Goal: Task Accomplishment & Management: Manage account settings

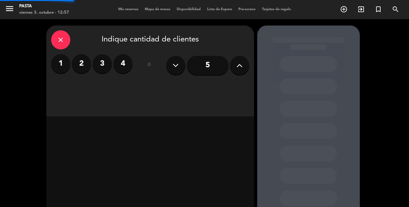
click at [58, 41] on icon "close" at bounding box center [61, 40] width 8 height 8
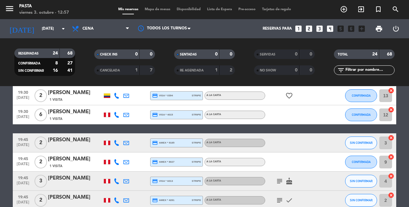
scroll to position [134, 0]
click at [91, 27] on span "Cena" at bounding box center [87, 29] width 11 height 4
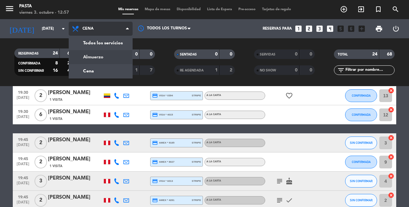
click at [89, 54] on div "menu Pasta viernes 3. octubre - 12:57 Mis reservas Mapa de mesas Disponibilidad…" at bounding box center [204, 43] width 409 height 86
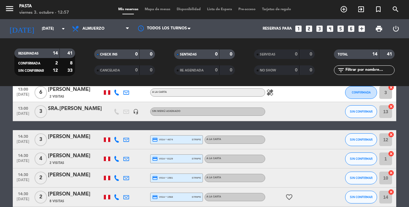
scroll to position [194, 0]
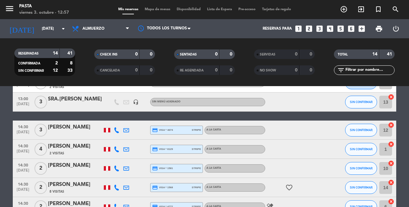
click at [80, 123] on div "[PERSON_NAME]" at bounding box center [75, 127] width 54 height 8
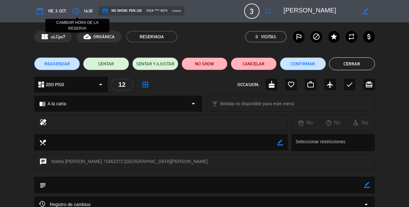
click at [73, 8] on icon "access_time" at bounding box center [76, 11] width 8 height 8
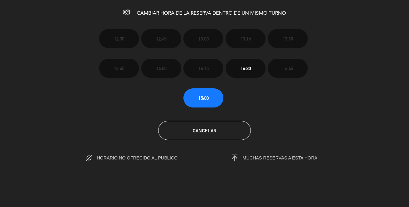
click at [210, 132] on button "Cancelar" at bounding box center [204, 130] width 93 height 19
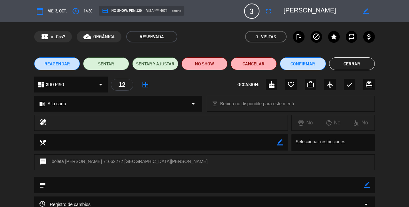
click at [349, 67] on button "Cerrar" at bounding box center [352, 64] width 46 height 13
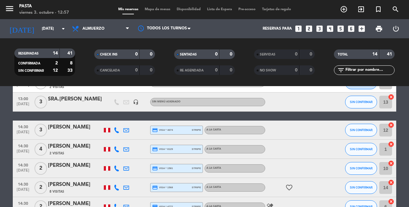
click at [83, 123] on div "[PERSON_NAME]" at bounding box center [75, 127] width 54 height 8
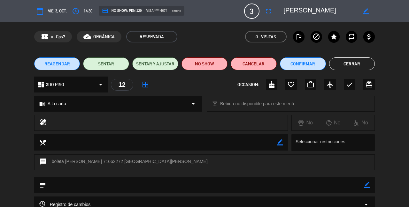
click at [341, 61] on button "Cerrar" at bounding box center [352, 64] width 46 height 13
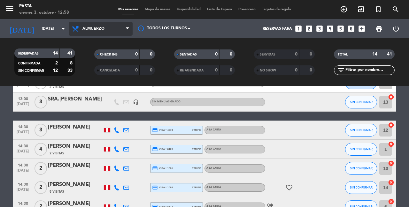
click at [94, 27] on span "Almuerzo" at bounding box center [93, 29] width 22 height 4
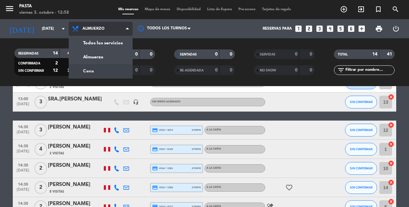
click at [96, 68] on div "menu Pasta viernes 3. octubre - 12:58 Mis reservas Mapa de mesas Disponibilidad…" at bounding box center [204, 43] width 409 height 86
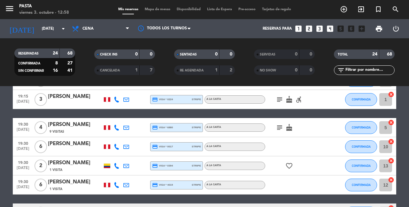
scroll to position [72, 0]
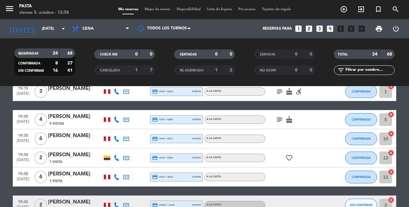
click at [67, 132] on div "[PERSON_NAME]" at bounding box center [75, 136] width 54 height 8
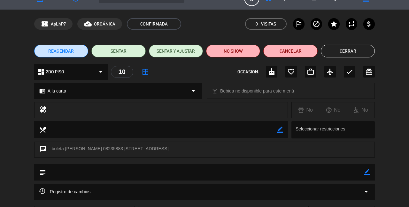
scroll to position [7, 0]
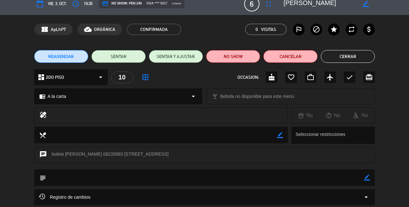
click at [349, 59] on button "Cerrar" at bounding box center [348, 56] width 54 height 13
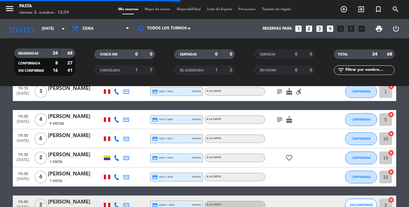
scroll to position [79, 0]
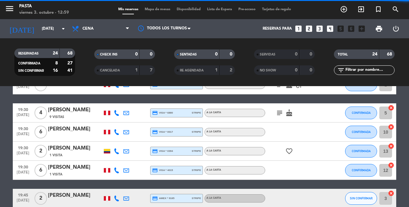
click at [59, 145] on div "[PERSON_NAME]" at bounding box center [75, 149] width 54 height 8
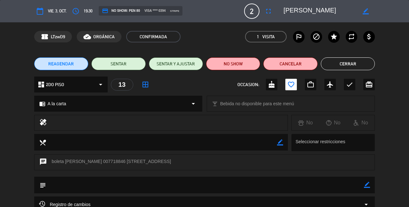
click at [323, 65] on button "Cerrar" at bounding box center [348, 64] width 54 height 13
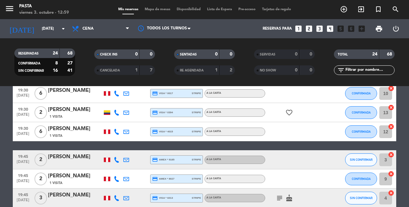
scroll to position [127, 0]
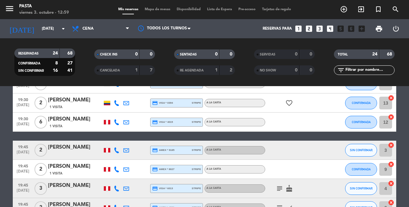
click at [71, 144] on div "[PERSON_NAME]" at bounding box center [75, 148] width 54 height 8
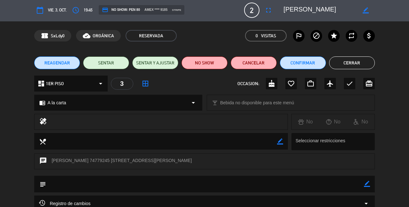
scroll to position [0, 0]
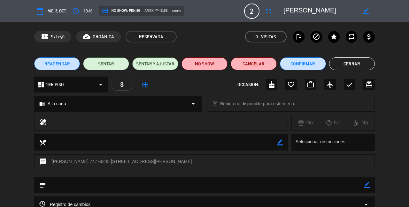
click at [223, 85] on div "dashboard 1ER PISO arrow_drop_down 3 border_all OCCASION: cake favorite_border …" at bounding box center [204, 85] width 341 height 16
click at [306, 62] on button "Confirmar" at bounding box center [303, 64] width 46 height 13
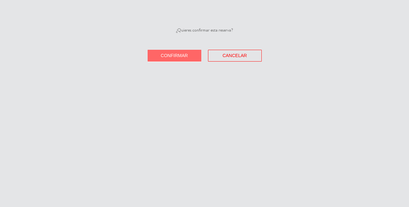
click at [169, 53] on span "Confirmar" at bounding box center [174, 55] width 27 height 5
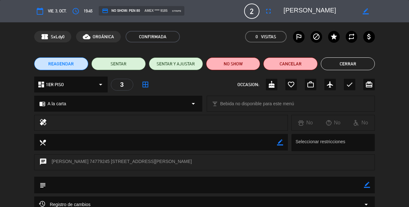
click at [350, 68] on button "Cerrar" at bounding box center [348, 64] width 54 height 13
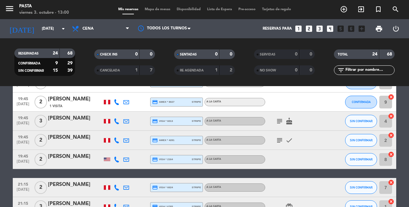
scroll to position [212, 0]
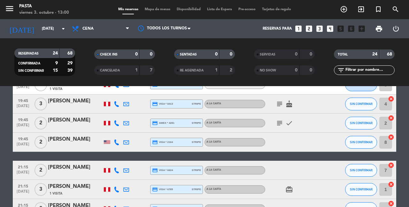
click at [79, 98] on div "[PERSON_NAME]" at bounding box center [75, 101] width 54 height 8
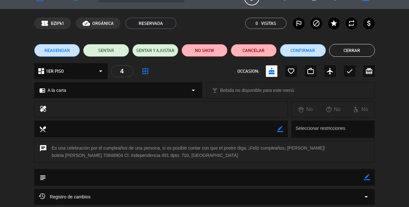
scroll to position [0, 0]
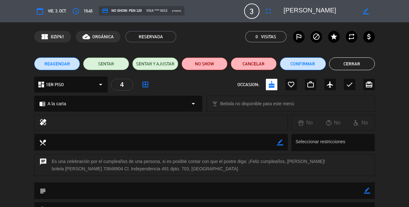
click at [307, 62] on button "Confirmar" at bounding box center [303, 64] width 46 height 13
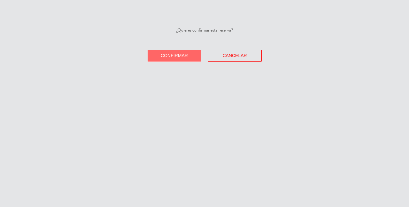
click at [188, 53] on span "Confirmar" at bounding box center [174, 55] width 27 height 5
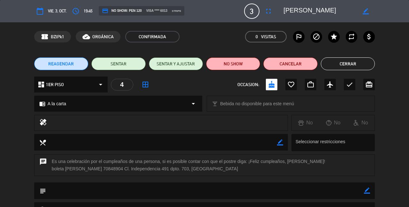
click at [340, 68] on button "Cerrar" at bounding box center [348, 64] width 54 height 13
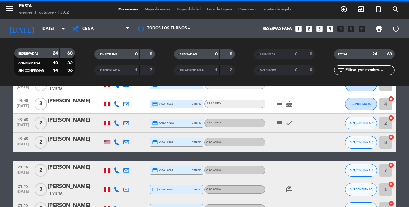
click at [57, 116] on div "[PERSON_NAME]" at bounding box center [75, 120] width 54 height 8
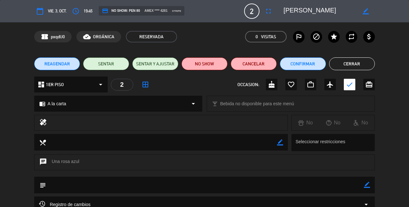
click at [350, 60] on button "Cerrar" at bounding box center [352, 64] width 46 height 13
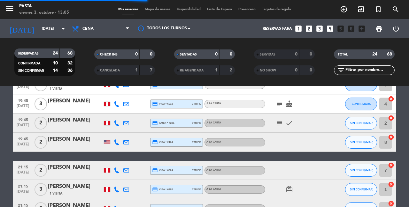
click at [64, 136] on div "[PERSON_NAME]" at bounding box center [75, 140] width 54 height 8
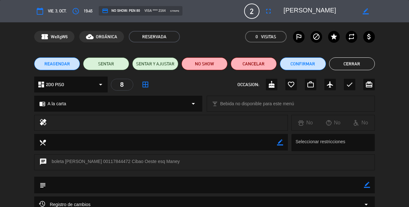
click at [350, 62] on button "Cerrar" at bounding box center [352, 64] width 46 height 13
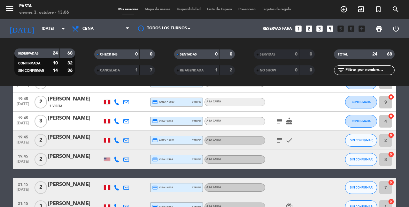
scroll to position [199, 0]
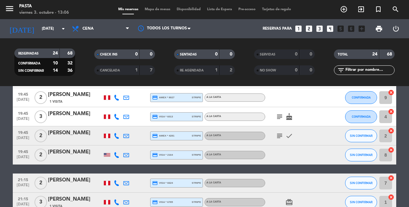
click at [276, 132] on icon "subject" at bounding box center [280, 136] width 8 height 8
click at [61, 149] on div "[PERSON_NAME]" at bounding box center [75, 152] width 54 height 8
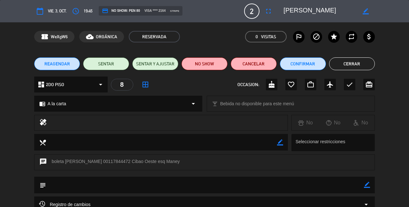
click at [356, 69] on button "Cerrar" at bounding box center [352, 64] width 46 height 13
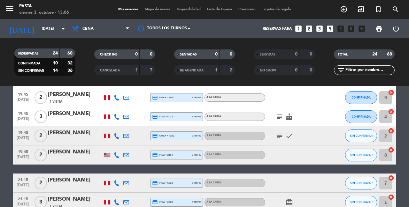
click at [116, 153] on icon at bounding box center [117, 156] width 6 height 6
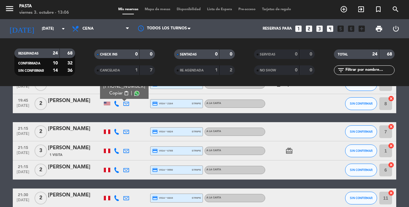
scroll to position [267, 0]
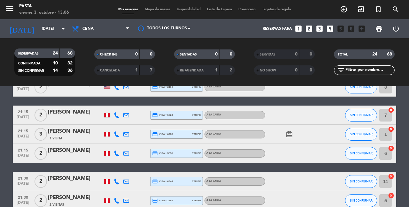
click at [115, 113] on icon at bounding box center [117, 116] width 6 height 6
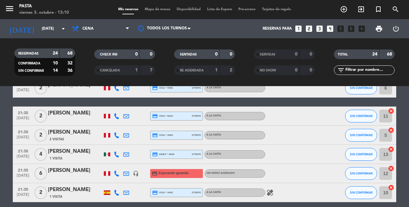
scroll to position [342, 0]
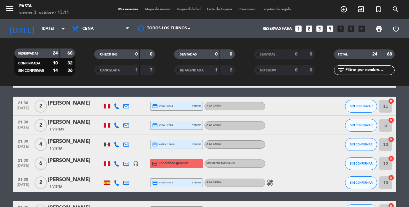
click at [60, 157] on div "[PERSON_NAME]" at bounding box center [75, 161] width 54 height 8
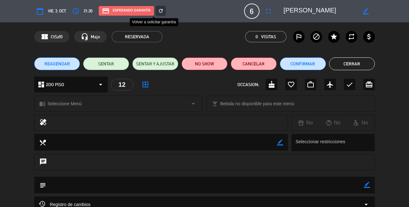
click at [158, 10] on icon "refresh" at bounding box center [161, 11] width 6 height 6
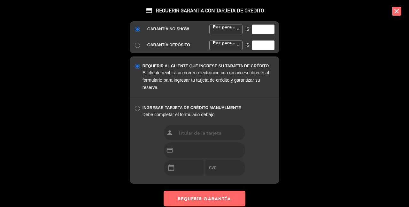
click at [297, 76] on div "credit_card REQUERIR GARANTÍA CON TARJETA DE CRÉDITO GARANTÍA NO SHOW Por perso…" at bounding box center [204, 103] width 409 height 207
click at [399, 11] on icon "close" at bounding box center [396, 11] width 9 height 9
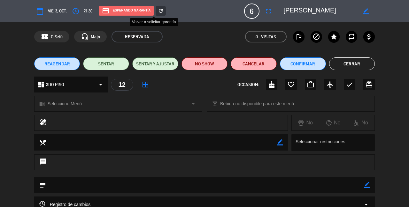
click at [156, 8] on div "refresh" at bounding box center [161, 11] width 10 height 10
click at [150, 11] on div "GARANTÍA NO SHOW" at bounding box center [173, 13] width 52 height 7
click at [154, 10] on div "GARANTÍA NO SHOW" at bounding box center [173, 13] width 52 height 7
click at [152, 10] on div "GARANTÍA NO SHOW" at bounding box center [173, 13] width 52 height 7
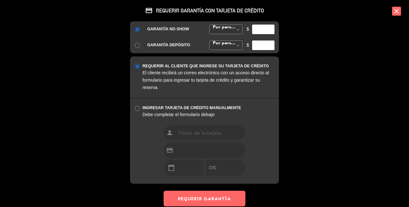
click at [166, 11] on div "credit_card REQUERIR GARANTÍA CON TARJETA DE CRÉDITO GARANTÍA NO SHOW Por perso…" at bounding box center [205, 103] width 160 height 207
click at [248, 27] on span "$" at bounding box center [248, 29] width 3 height 7
type input "1"
click at [272, 25] on input "1" at bounding box center [263, 30] width 22 height 10
click at [264, 27] on input "1" at bounding box center [263, 30] width 22 height 10
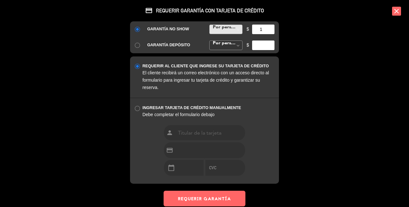
click at [239, 25] on span at bounding box center [238, 30] width 8 height 10
click at [230, 37] on div "GARANTÍA NO SHOW Por persona Monto Fijo Por persona Por persona Monto Fijo $ 1 …" at bounding box center [204, 37] width 149 height 32
click at [239, 25] on span at bounding box center [238, 30] width 8 height 10
click at [264, 25] on input "1" at bounding box center [263, 30] width 22 height 10
click at [398, 11] on icon "close" at bounding box center [396, 11] width 9 height 9
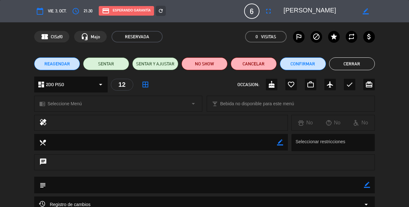
click at [362, 63] on button "Cerrar" at bounding box center [352, 64] width 46 height 13
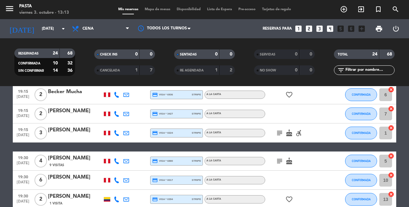
scroll to position [30, 0]
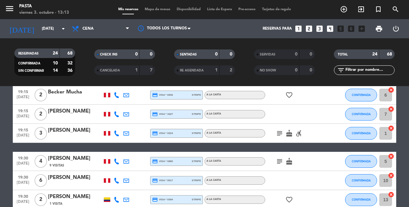
click at [276, 158] on icon "subject" at bounding box center [280, 162] width 8 height 8
click at [75, 155] on div "[PERSON_NAME]" at bounding box center [75, 159] width 54 height 8
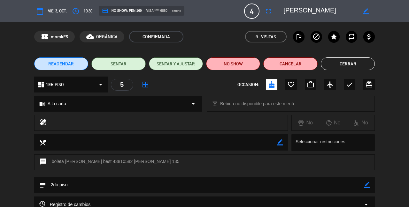
click at [343, 63] on button "Cerrar" at bounding box center [348, 64] width 54 height 13
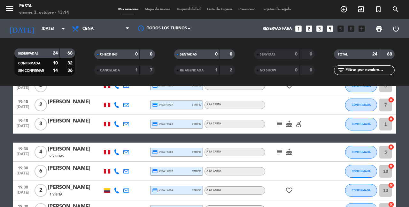
scroll to position [53, 0]
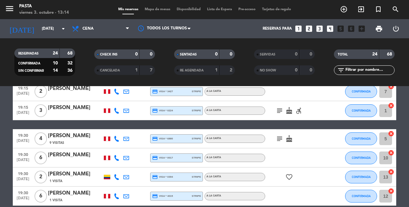
click at [392, 169] on icon "cancel" at bounding box center [391, 172] width 6 height 6
click at [392, 132] on icon "cancel" at bounding box center [391, 134] width 6 height 6
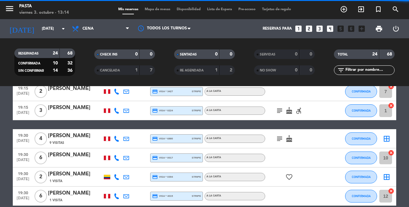
click at [388, 136] on icon "border_all" at bounding box center [387, 139] width 8 height 8
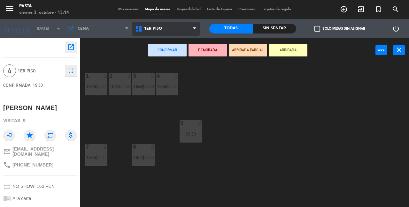
click at [136, 25] on span "1ER PISO" at bounding box center [166, 29] width 68 height 14
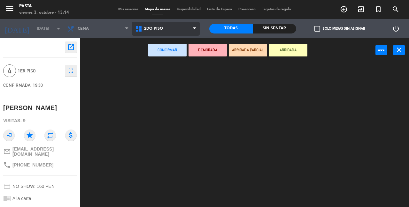
click at [151, 60] on ng-component "menu Pasta viernes 3. octubre - 13:14 Mis reservas Mapa de mesas Disponibilidad…" at bounding box center [204, 103] width 409 height 207
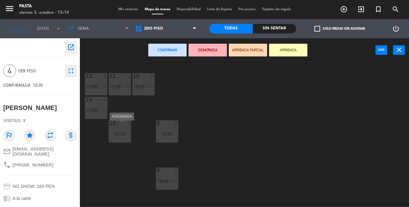
click at [119, 132] on div "21:30" at bounding box center [120, 134] width 22 height 4
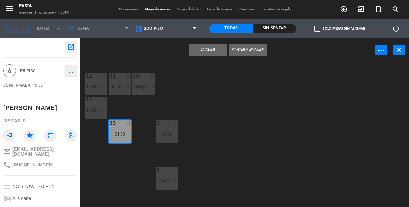
click at [200, 51] on button "Asignar" at bounding box center [208, 50] width 38 height 13
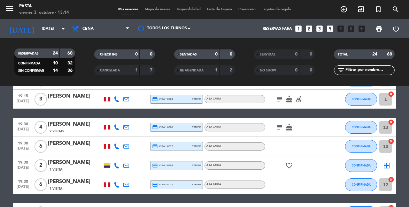
scroll to position [121, 0]
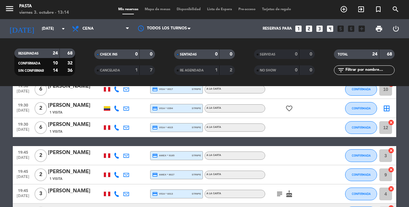
click at [386, 105] on icon "border_all" at bounding box center [387, 109] width 8 height 8
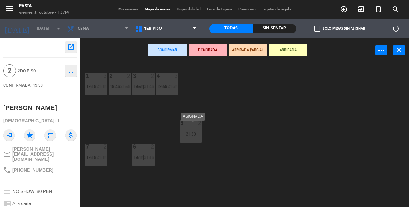
click at [194, 129] on div "5 2 21:30" at bounding box center [191, 132] width 22 height 22
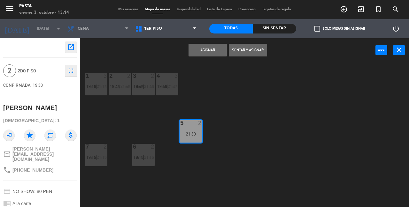
click at [209, 53] on button "Asignar" at bounding box center [208, 50] width 38 height 13
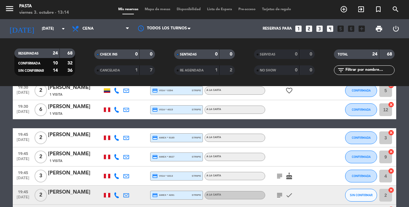
scroll to position [135, 0]
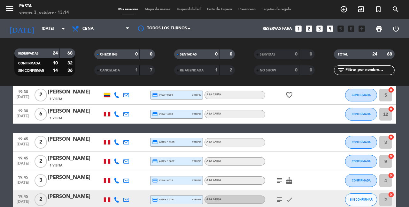
click at [324, 28] on icon "looks_3" at bounding box center [320, 29] width 8 height 8
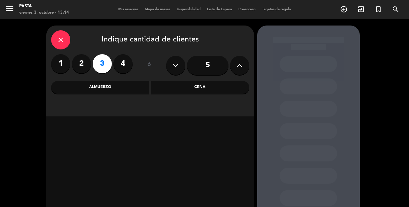
click at [183, 82] on div "Cena" at bounding box center [200, 87] width 98 height 13
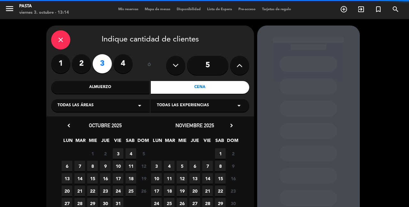
scroll to position [41, 0]
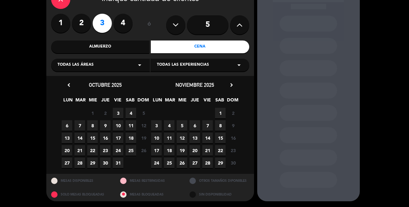
click at [120, 113] on span "3" at bounding box center [118, 113] width 11 height 11
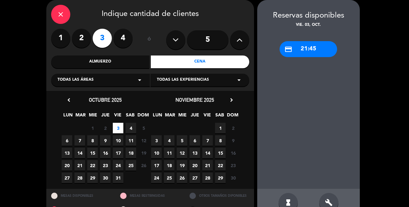
click at [55, 18] on div "close" at bounding box center [60, 14] width 19 height 19
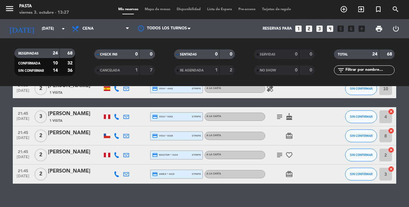
scroll to position [374, 0]
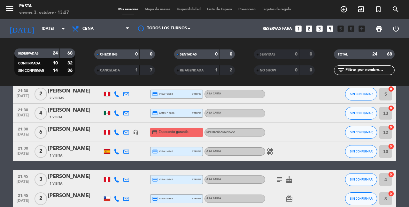
click at [69, 126] on div "[PERSON_NAME]" at bounding box center [75, 130] width 54 height 8
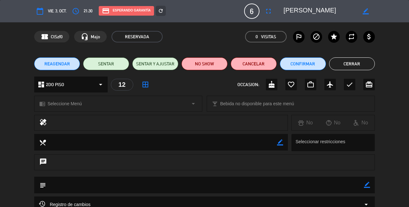
scroll to position [17, 0]
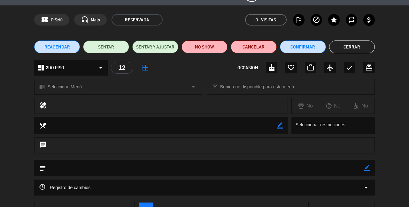
click at [301, 47] on button "Confirmar" at bounding box center [303, 47] width 46 height 13
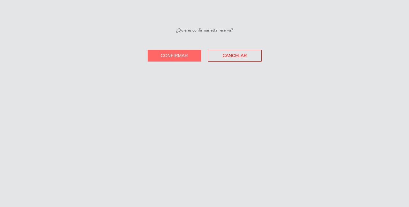
click at [176, 50] on button "Confirmar" at bounding box center [175, 56] width 54 height 12
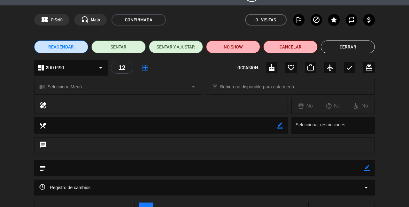
scroll to position [30, 0]
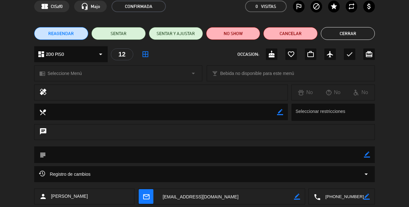
click at [74, 156] on textarea at bounding box center [205, 155] width 318 height 16
click at [368, 155] on icon "border_color" at bounding box center [367, 155] width 6 height 6
click at [367, 156] on icon at bounding box center [367, 155] width 6 height 6
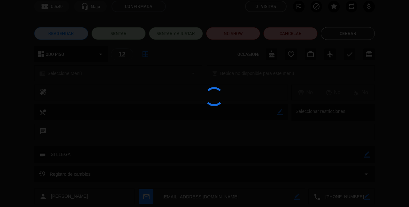
type textarea "SI LLEGA"
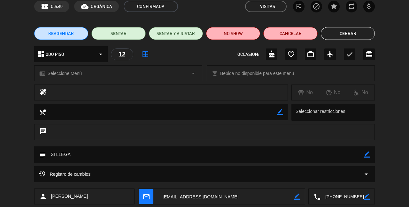
click at [344, 34] on button "Cerrar" at bounding box center [348, 33] width 54 height 13
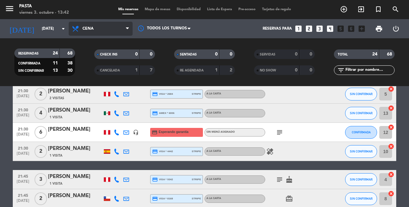
click at [92, 35] on span "Cena" at bounding box center [101, 29] width 64 height 14
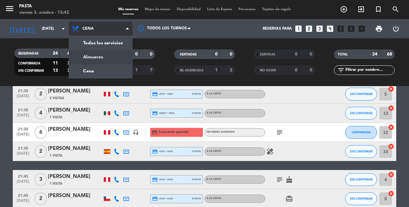
click at [89, 53] on div "menu Pasta viernes 3. octubre - 13:42 Mis reservas Mapa de mesas Disponibilidad…" at bounding box center [204, 43] width 409 height 86
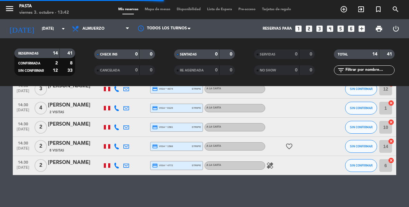
scroll to position [229, 0]
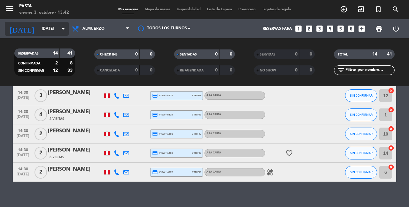
click at [57, 32] on input "[DATE]" at bounding box center [64, 28] width 51 height 11
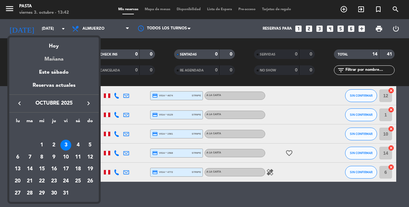
click at [54, 59] on div "Mañana" at bounding box center [54, 57] width 90 height 13
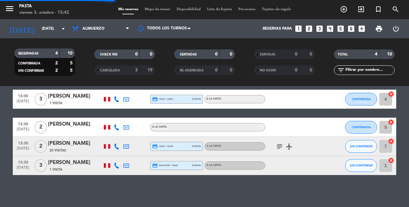
scroll to position [22, 0]
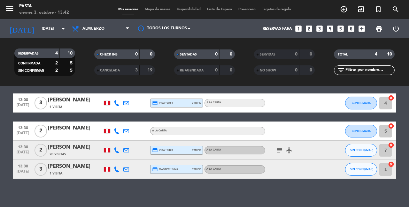
click at [223, 31] on div "Reservas para looks_one looks_two looks_3 looks_4 looks_5 looks_6 add_box" at bounding box center [283, 28] width 169 height 19
click at [122, 32] on span "Almuerzo" at bounding box center [101, 29] width 64 height 14
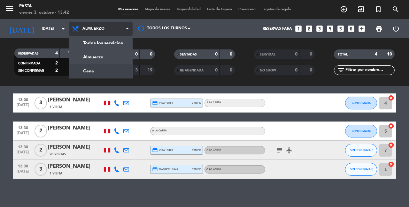
click at [91, 71] on div "menu Pasta viernes 3. octubre - 13:42 Mis reservas Mapa de mesas Disponibilidad…" at bounding box center [204, 43] width 409 height 86
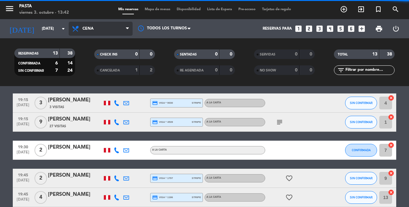
click at [114, 27] on span "Cena" at bounding box center [101, 29] width 64 height 14
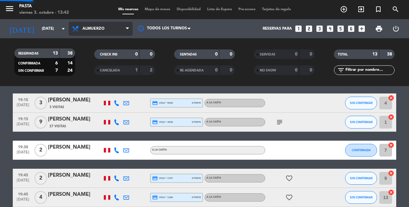
click at [93, 56] on div "menu Pasta viernes 3. octubre - 13:42 Mis reservas Mapa de mesas Disponibilidad…" at bounding box center [204, 43] width 409 height 86
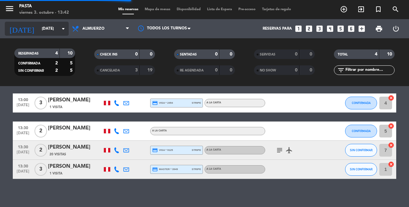
click at [60, 29] on input "[DATE]" at bounding box center [64, 28] width 51 height 11
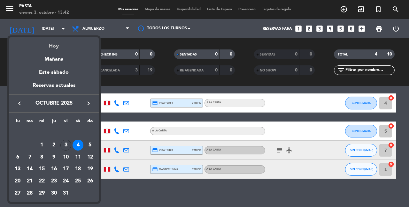
click at [54, 44] on div "Hoy" at bounding box center [54, 43] width 90 height 13
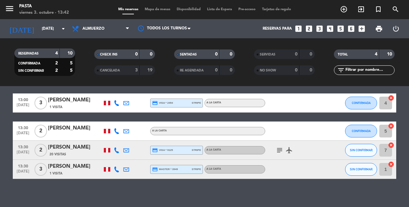
type input "[DATE]"
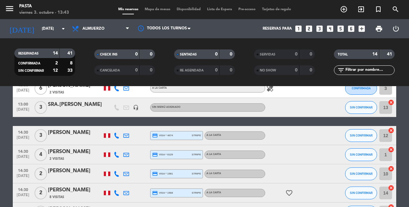
scroll to position [189, 0]
click at [346, 8] on icon "add_circle_outline" at bounding box center [344, 9] width 8 height 8
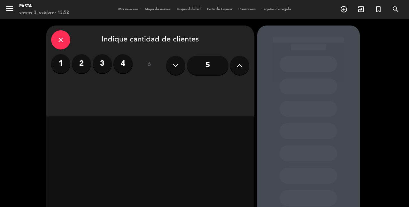
click at [236, 73] on button at bounding box center [239, 65] width 19 height 19
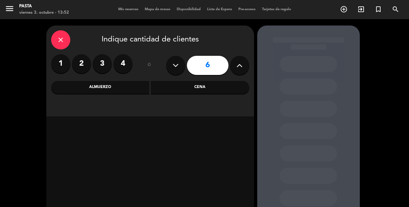
click at [236, 73] on button at bounding box center [239, 65] width 19 height 19
click at [236, 60] on button at bounding box center [239, 65] width 19 height 19
type input "8"
click at [137, 82] on div "Almuerzo" at bounding box center [100, 87] width 98 height 13
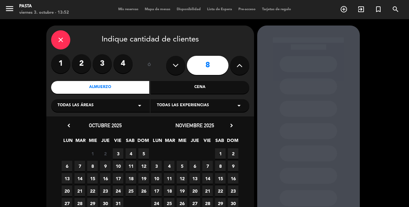
click at [105, 168] on span "9" at bounding box center [105, 166] width 11 height 11
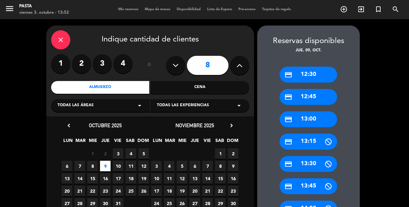
click at [307, 67] on div "credit_card 12:30" at bounding box center [309, 75] width 58 height 16
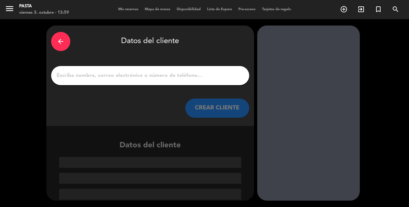
click at [70, 43] on div "arrow_back Datos del cliente" at bounding box center [150, 41] width 198 height 22
click at [66, 43] on div "arrow_back" at bounding box center [60, 41] width 19 height 19
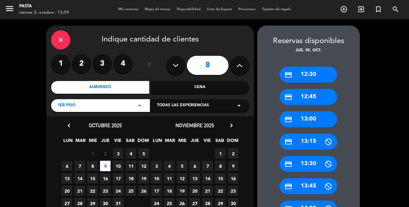
click at [155, 50] on div "close Indique cantidad de clientes 1 2 3 4 ó 8 Almuerzo Cena 1ER PISO arrow_dro…" at bounding box center [150, 71] width 208 height 91
click at [87, 57] on label "2" at bounding box center [81, 63] width 19 height 19
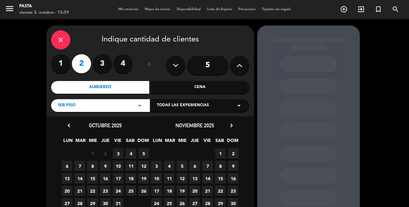
click at [122, 153] on span "3" at bounding box center [118, 154] width 11 height 11
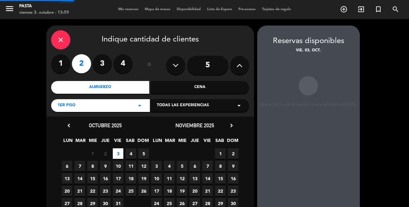
scroll to position [26, 0]
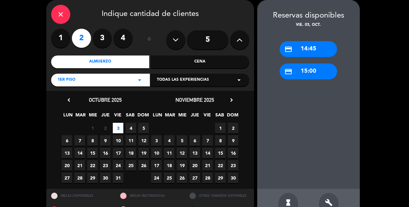
click at [182, 68] on div "close Indique cantidad de clientes 1 2 3 4 ó 5 Almuerzo Cena 1ER PISO arrow_dro…" at bounding box center [150, 45] width 208 height 91
click at [181, 61] on div "Cena" at bounding box center [200, 62] width 98 height 13
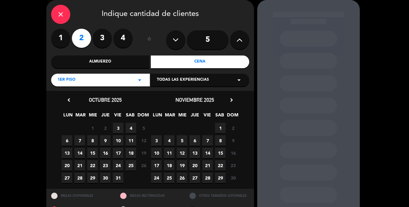
click at [114, 129] on span "3" at bounding box center [118, 128] width 11 height 11
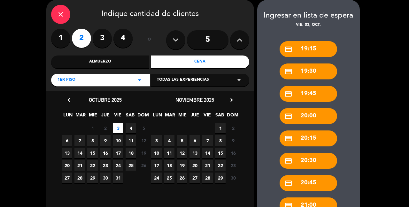
click at [63, 7] on div "close" at bounding box center [60, 14] width 19 height 19
